Goal: Navigation & Orientation: Find specific page/section

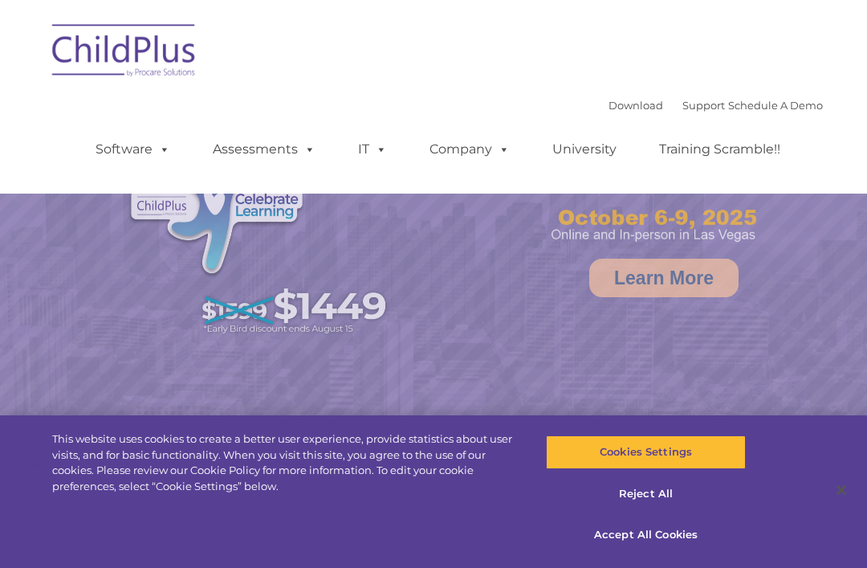
select select "MEDIUM"
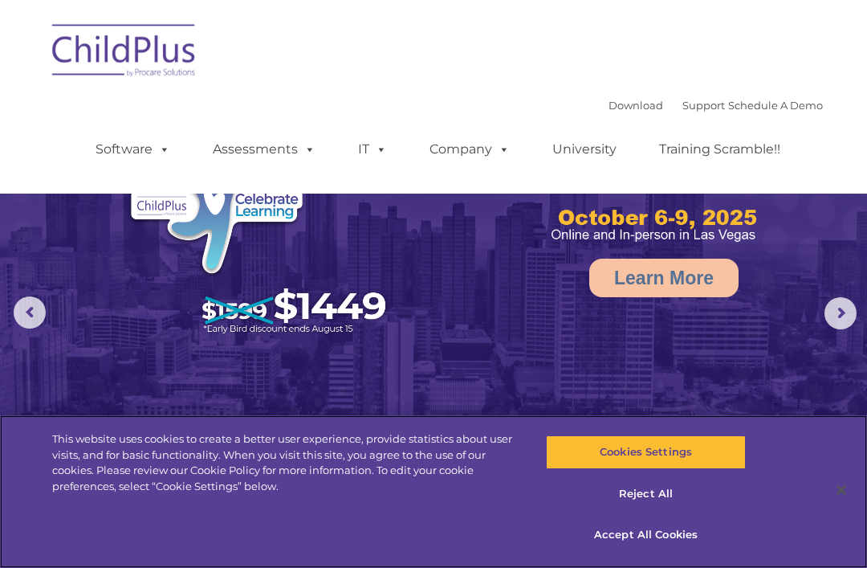
click at [674, 535] on button "Accept All Cookies" at bounding box center [645, 535] width 199 height 34
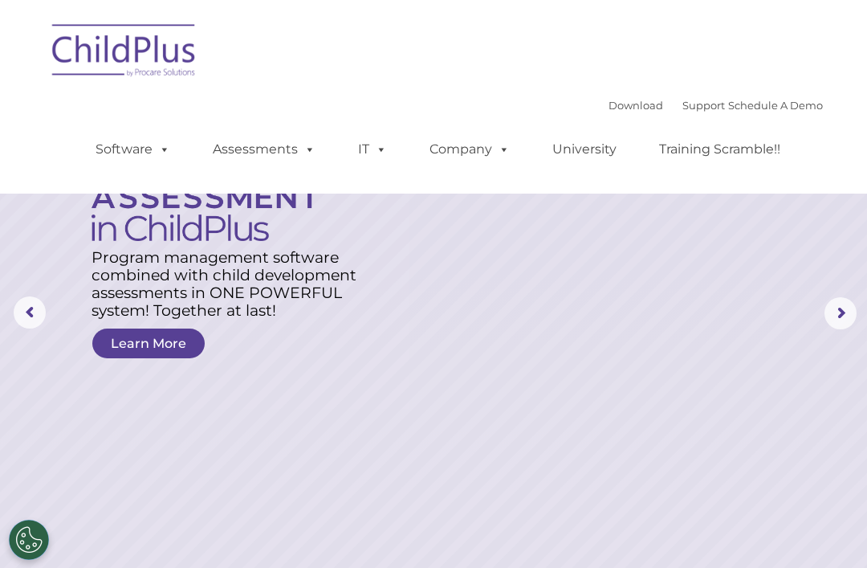
click at [37, 308] on rs-arrow at bounding box center [30, 312] width 32 height 32
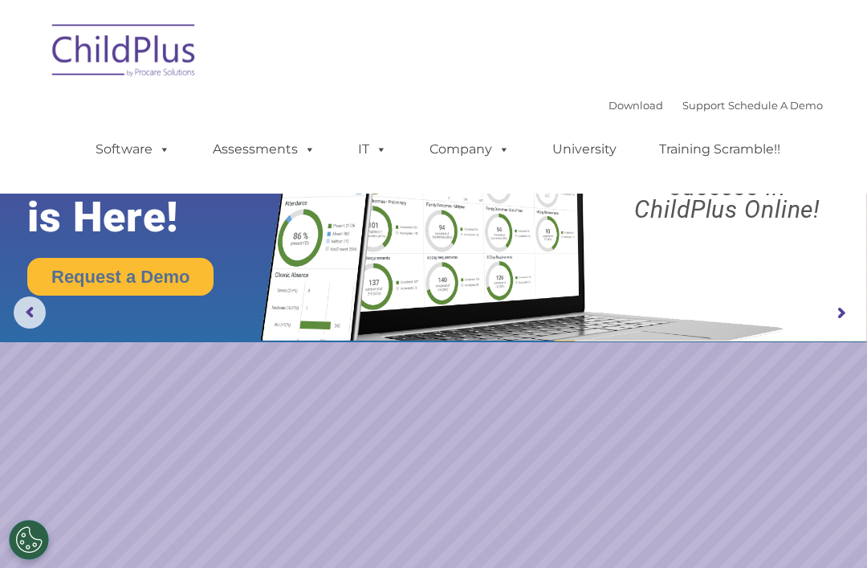
click at [841, 306] on rs-arrow at bounding box center [840, 313] width 32 height 32
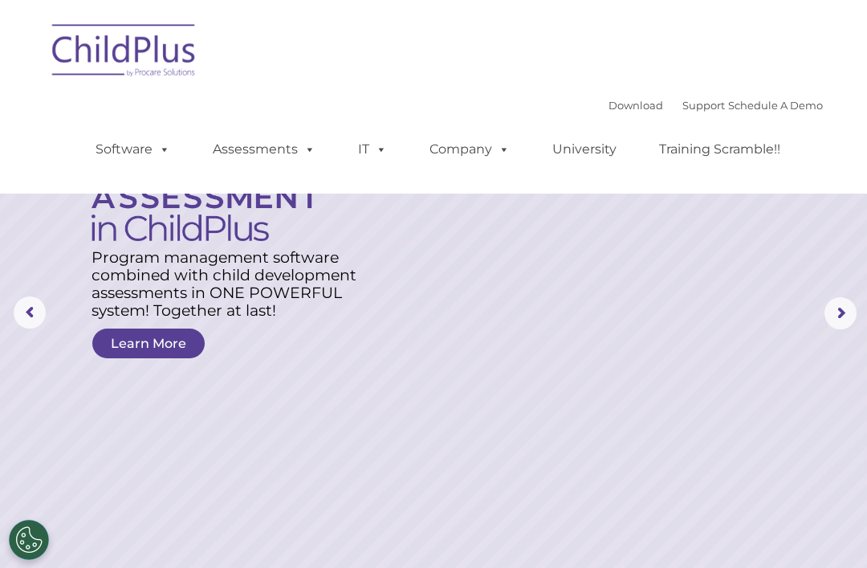
click at [833, 297] on rs-arrow at bounding box center [840, 313] width 32 height 32
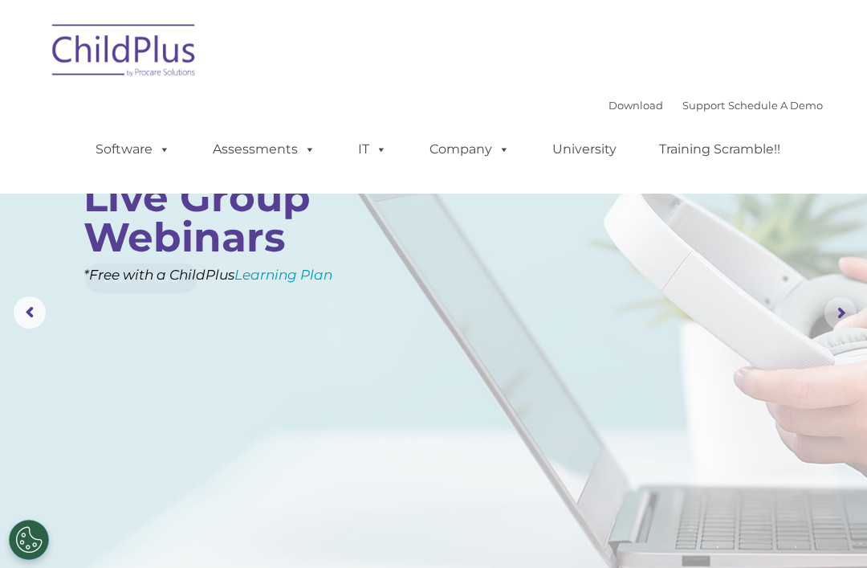
click at [845, 298] on rs-arrow at bounding box center [840, 313] width 32 height 32
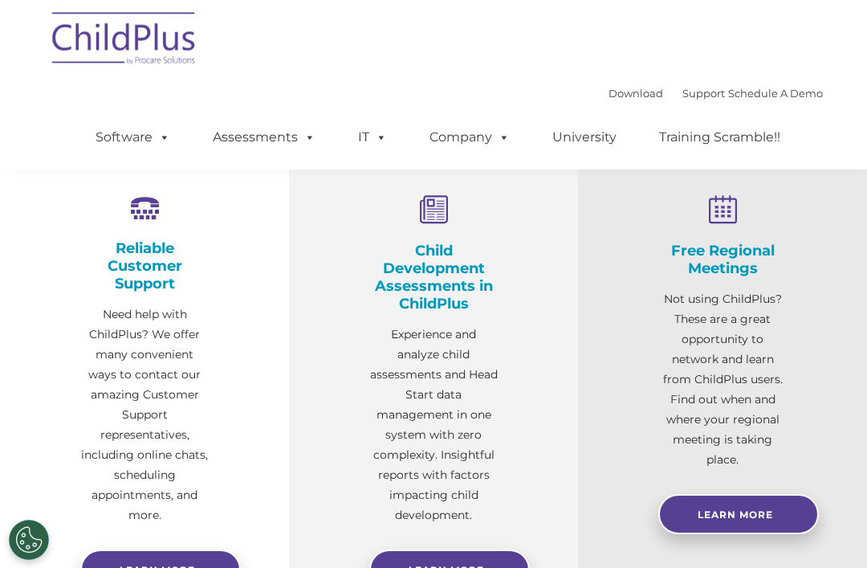
scroll to position [527, 0]
click at [450, 270] on h4 "Child Development Assessments in ChildPlus" at bounding box center [433, 277] width 128 height 71
click at [437, 271] on h4 "Child Development Assessments in ChildPlus" at bounding box center [433, 277] width 128 height 71
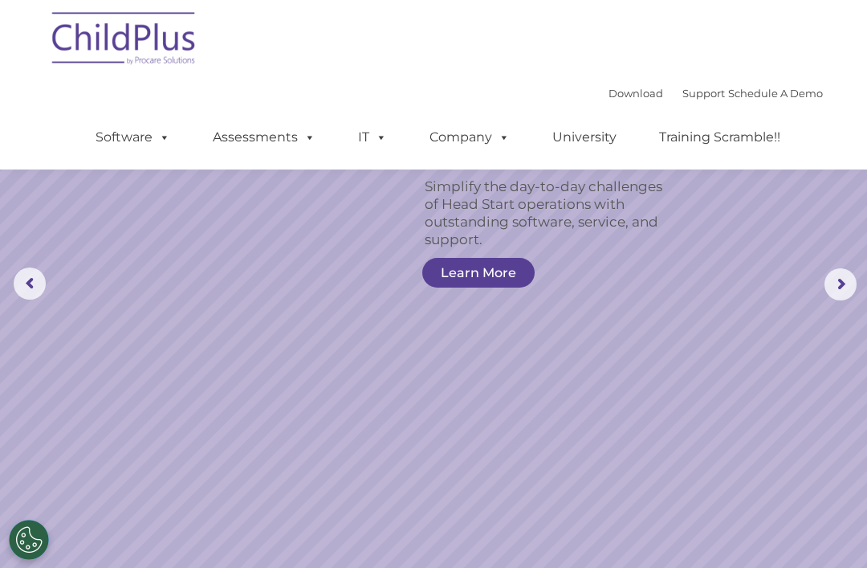
scroll to position [0, 0]
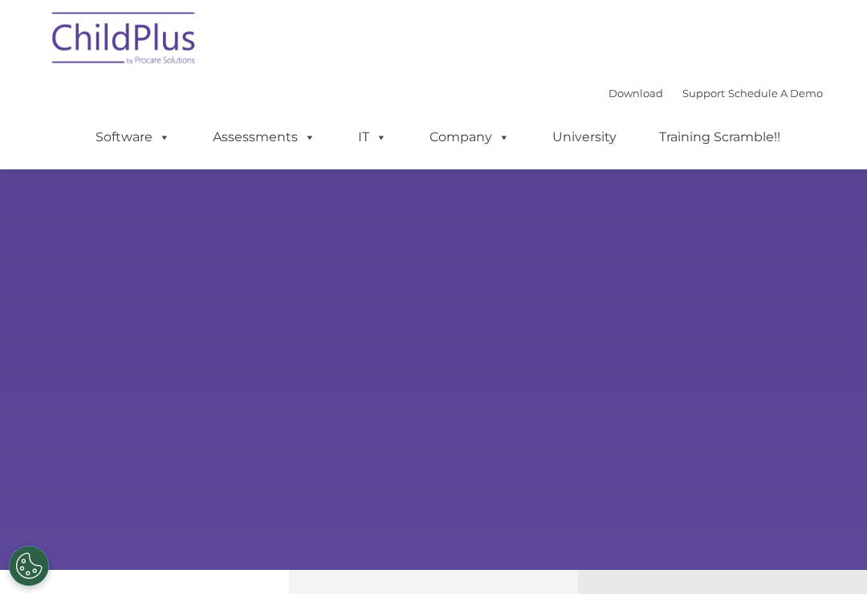
scroll to position [56, 0]
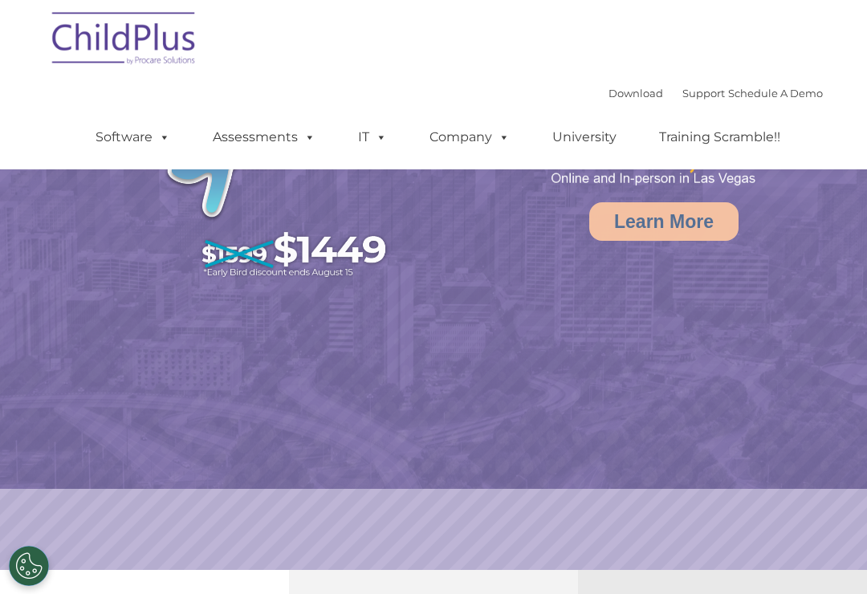
select select "MEDIUM"
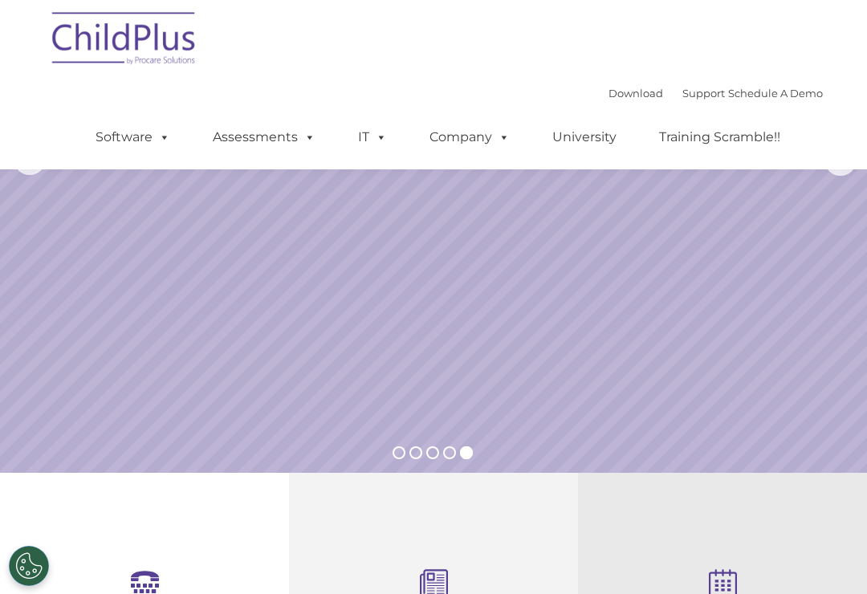
scroll to position [0, 0]
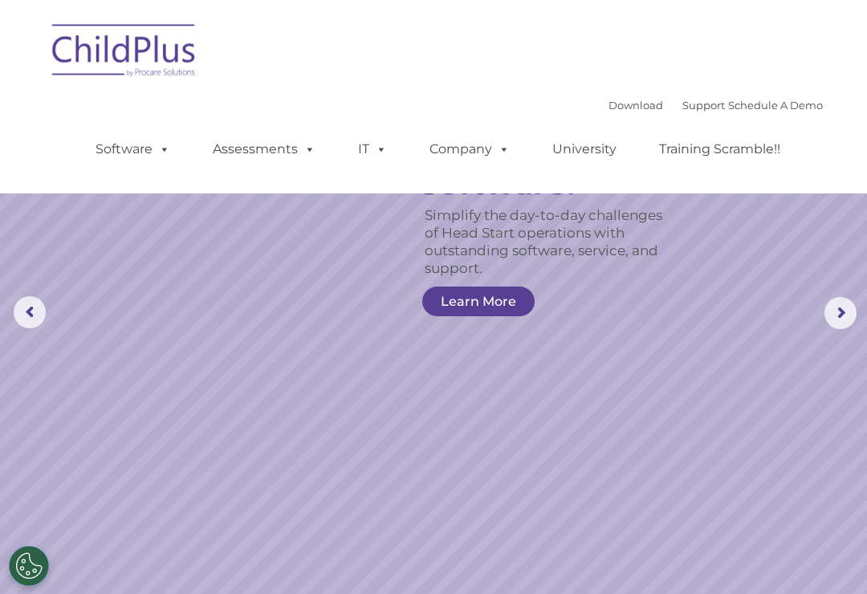
click at [139, 153] on link "Software" at bounding box center [132, 149] width 107 height 32
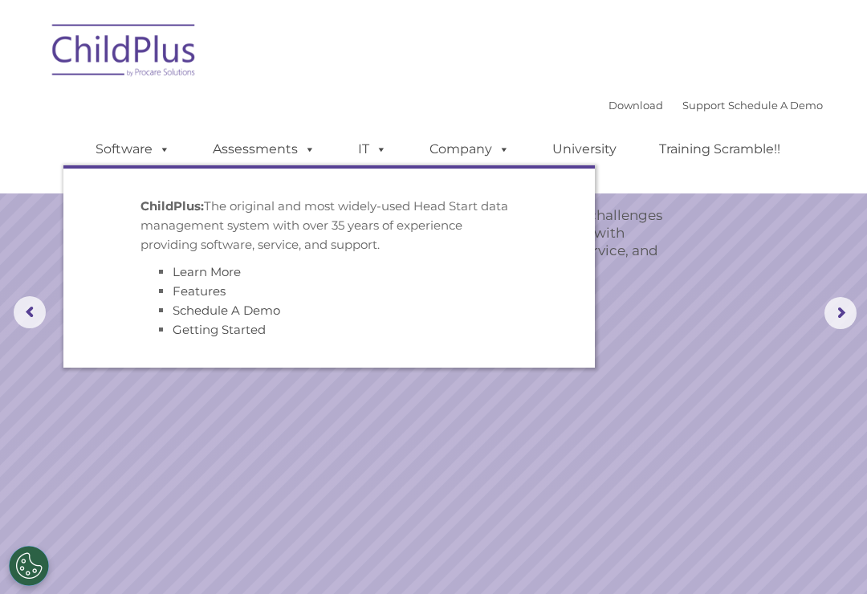
click at [439, 86] on div "Download Support | Schedule A Demo  MENU MENU Software ChildPlus: The original…" at bounding box center [433, 96] width 779 height 169
